Goal: Task Accomplishment & Management: Manage account settings

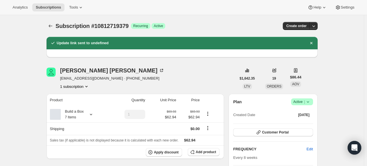
scroll to position [143, 0]
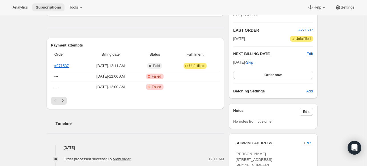
click at [50, 7] on span "Subscriptions" at bounding box center [48, 7] width 25 height 5
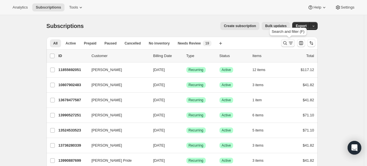
click at [285, 43] on icon "Search and filter results" at bounding box center [285, 43] width 4 height 4
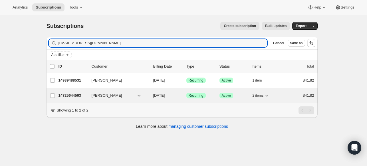
type input "cynphillips09@gmail.com"
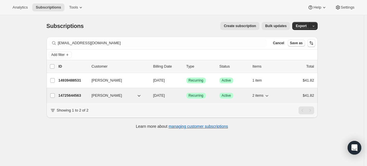
click at [72, 98] on p "14725644563" at bounding box center [72, 96] width 29 height 6
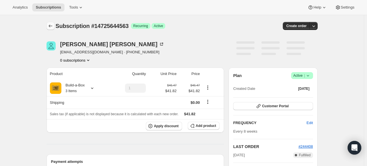
click at [53, 23] on icon "Subscriptions" at bounding box center [51, 26] width 6 height 6
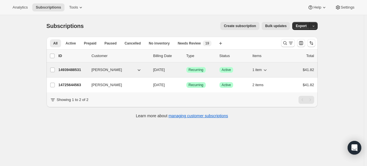
click at [63, 66] on div "14939488531 Cynthia Phillips 11/11/2025 Success Recurring Success Active 1 item…" at bounding box center [186, 70] width 256 height 8
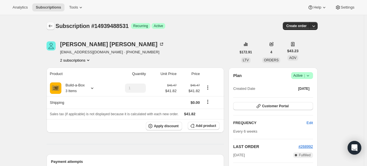
click at [52, 25] on icon "Subscriptions" at bounding box center [51, 26] width 6 height 6
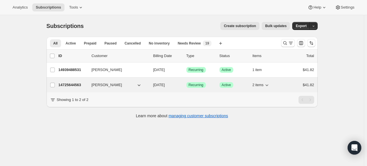
click at [68, 86] on p "14725644563" at bounding box center [72, 85] width 29 height 6
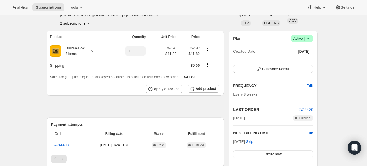
scroll to position [29, 0]
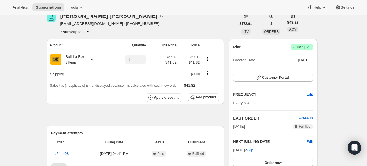
click at [312, 45] on span "Success Active |" at bounding box center [302, 47] width 22 height 7
click at [302, 68] on span "Cancel subscription" at bounding box center [301, 68] width 32 height 4
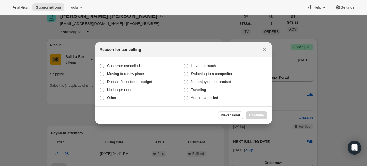
click at [146, 63] on label "Customer cancelled" at bounding box center [142, 66] width 84 height 8
click at [100, 64] on input "Customer cancelled" at bounding box center [100, 64] width 0 height 0
radio input "true"
click at [252, 112] on button "Continue" at bounding box center [257, 115] width 22 height 8
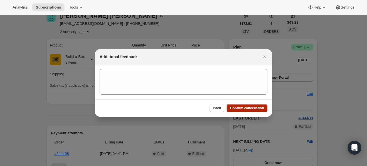
click at [253, 108] on span "Confirm cancellation" at bounding box center [247, 108] width 34 height 5
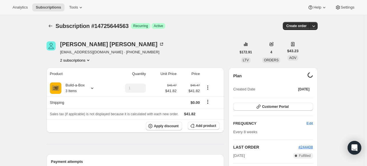
scroll to position [29, 0]
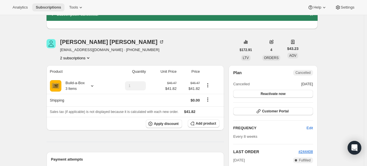
click at [49, 5] on span "Subscriptions" at bounding box center [48, 7] width 25 height 5
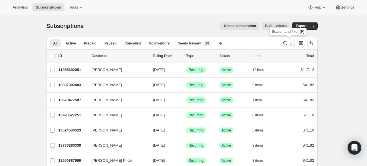
click at [288, 40] on button "Search and filter results" at bounding box center [288, 43] width 14 height 8
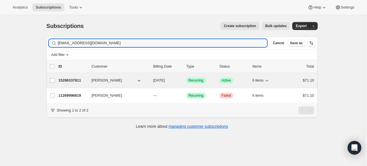
type input "jdbevill1@att.net"
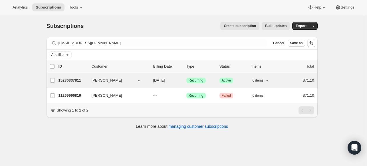
click at [63, 81] on p "15286337811" at bounding box center [72, 81] width 29 height 6
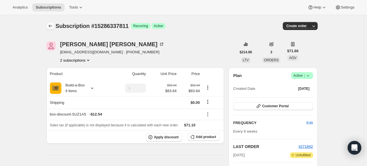
click at [51, 25] on icon "Subscriptions" at bounding box center [51, 26] width 6 height 6
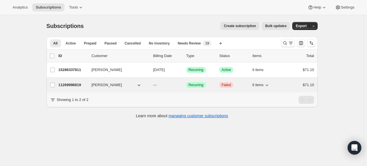
click at [64, 84] on p "11269996819" at bounding box center [72, 85] width 29 height 6
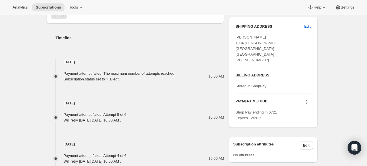
scroll to position [214, 0]
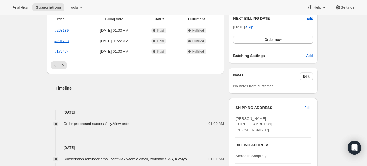
scroll to position [114, 0]
